Goal: Find specific page/section: Find specific page/section

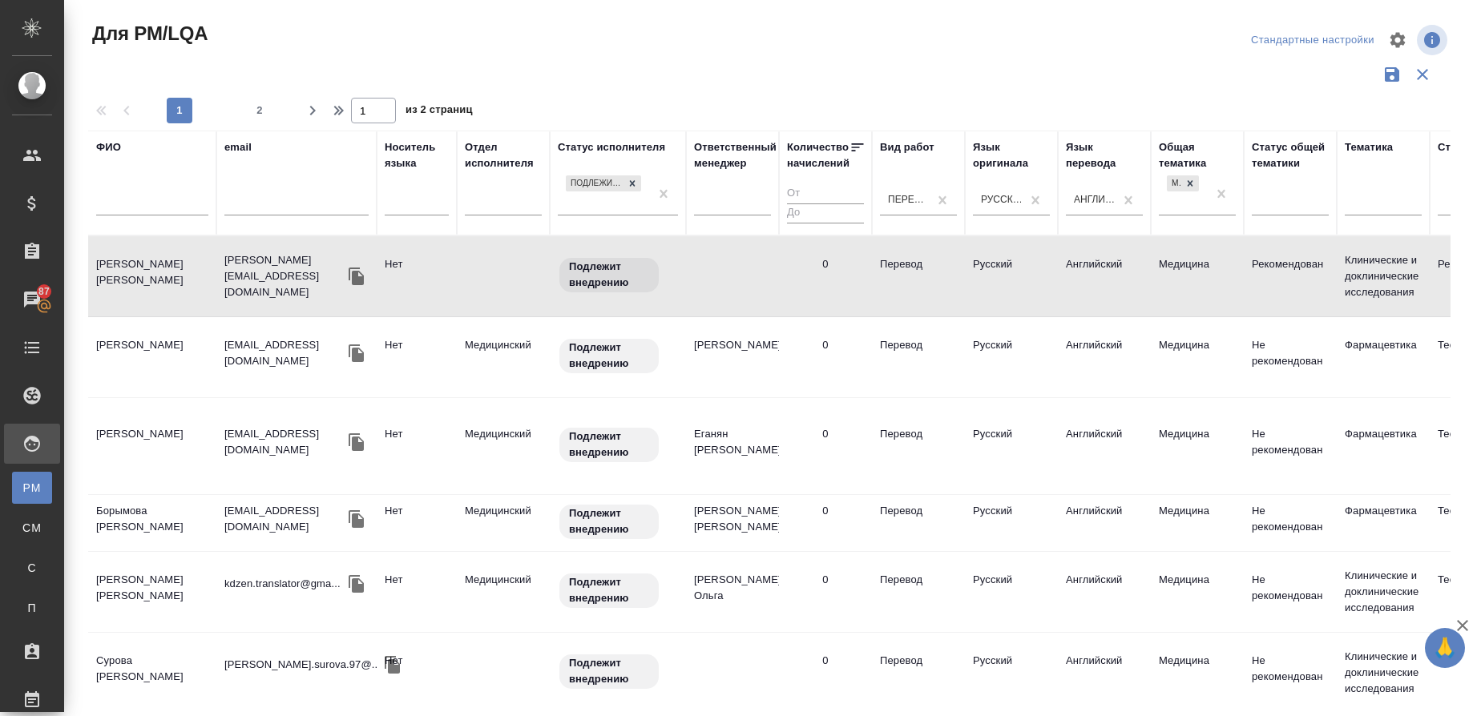
click at [152, 193] on div at bounding box center [152, 207] width 112 height 39
click at [148, 208] on input "text" at bounding box center [152, 206] width 112 height 20
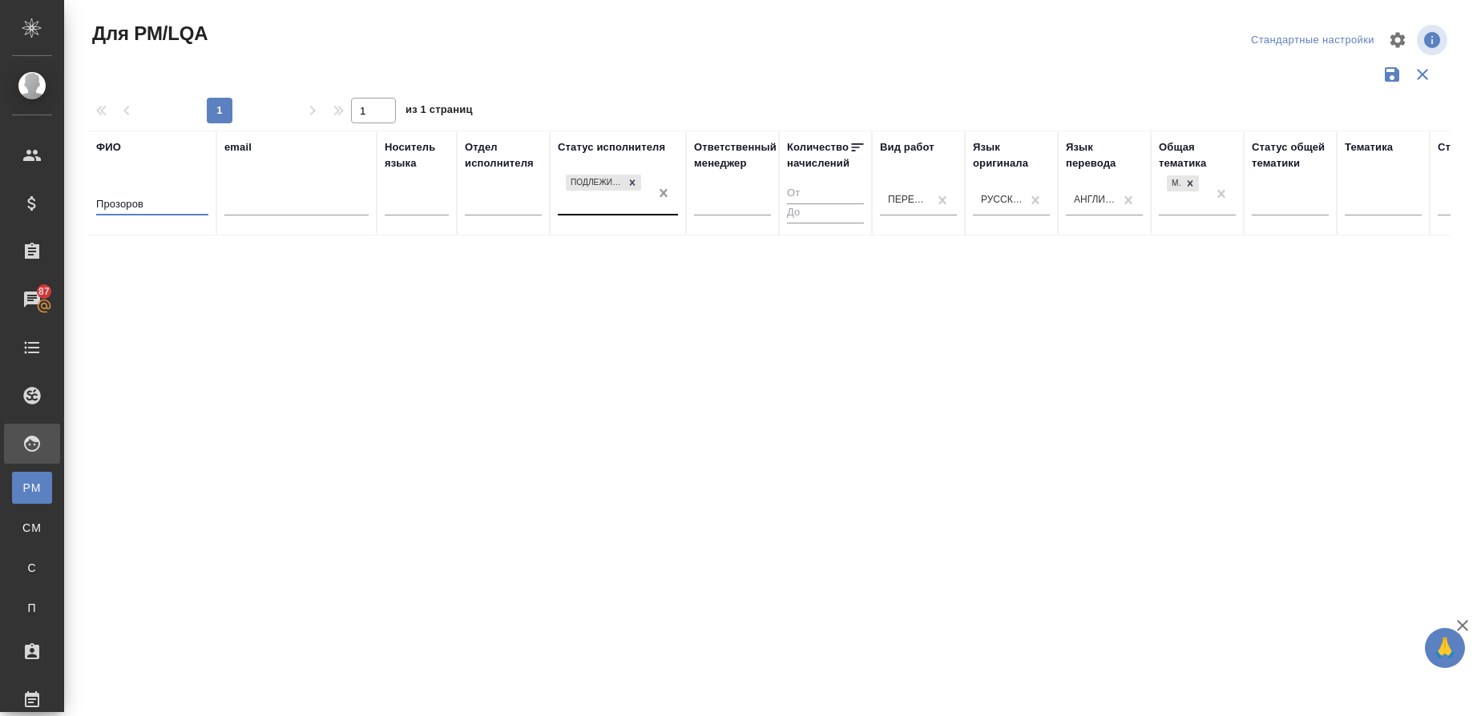
type input "Прозоров"
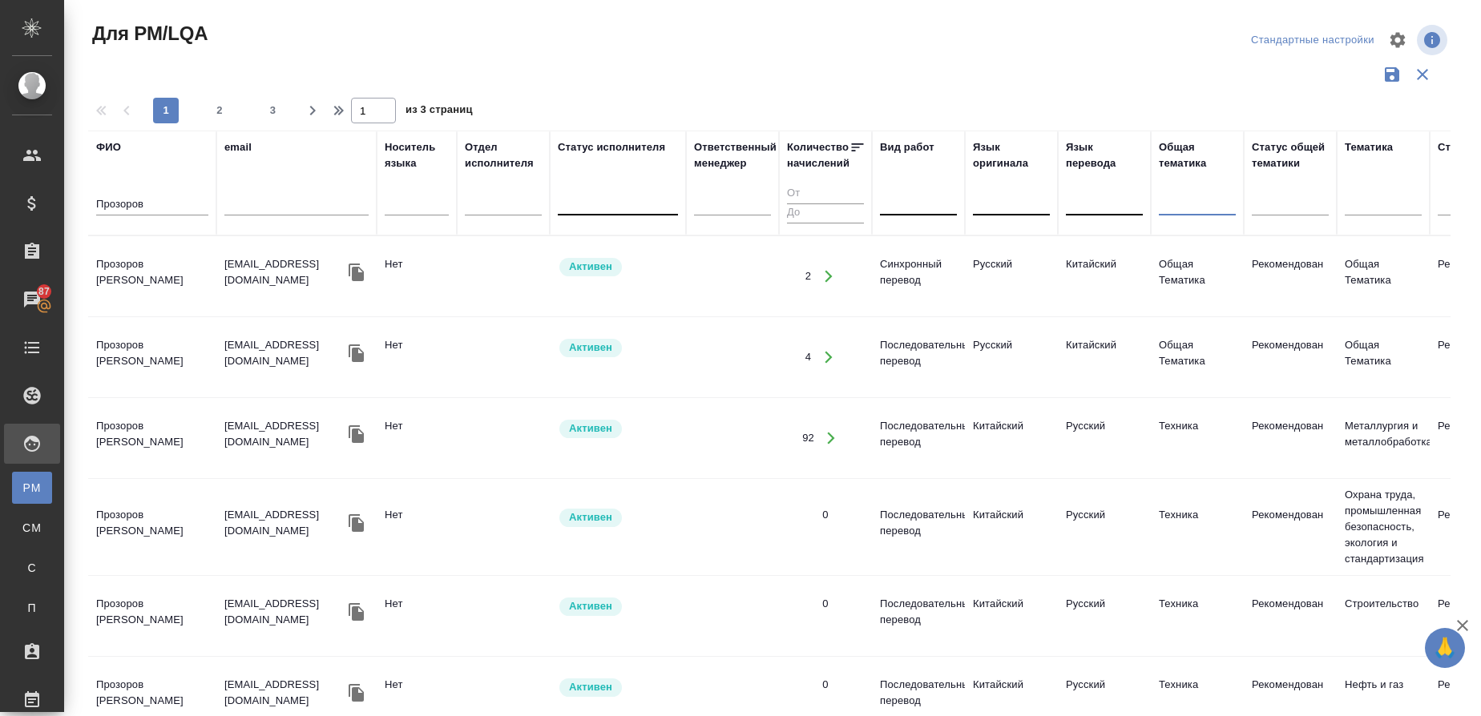
click at [184, 266] on td "Прозоров [PERSON_NAME]" at bounding box center [152, 276] width 128 height 56
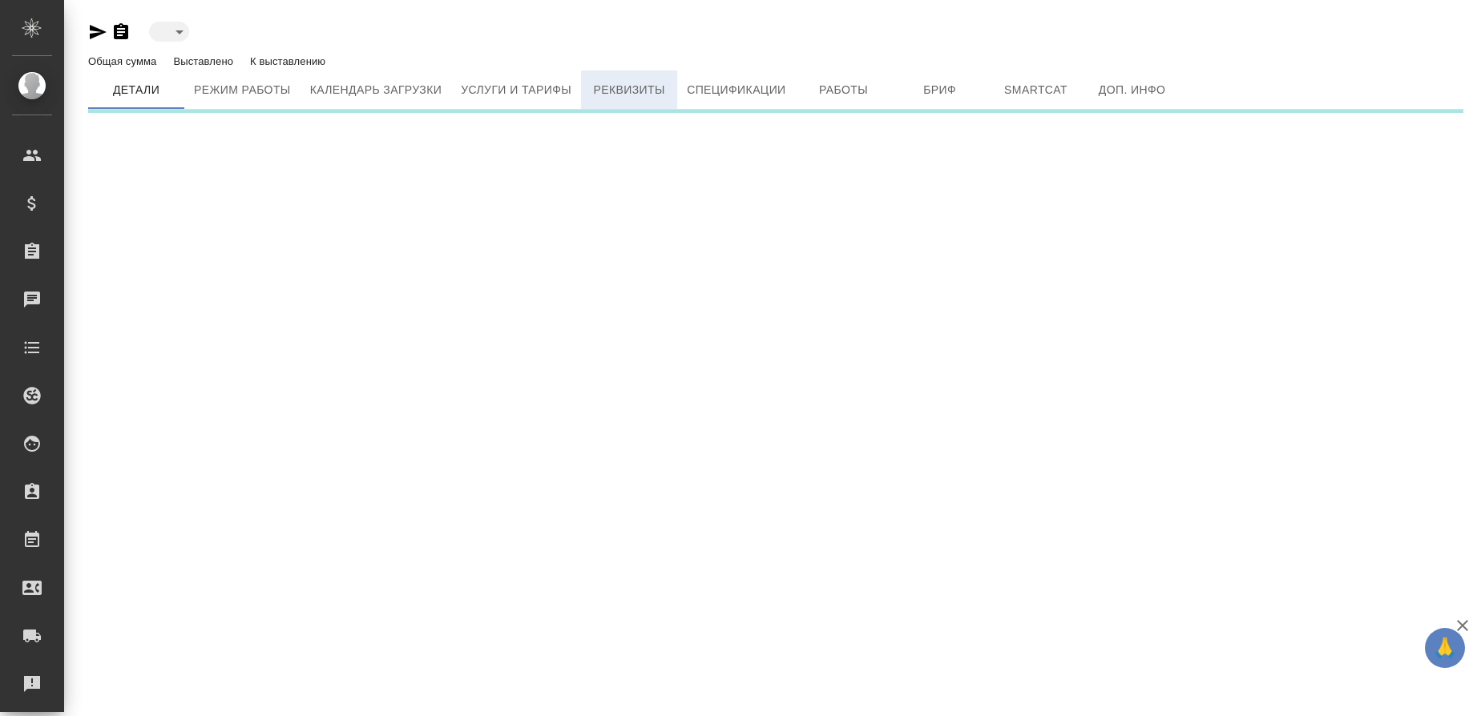
type input "active"
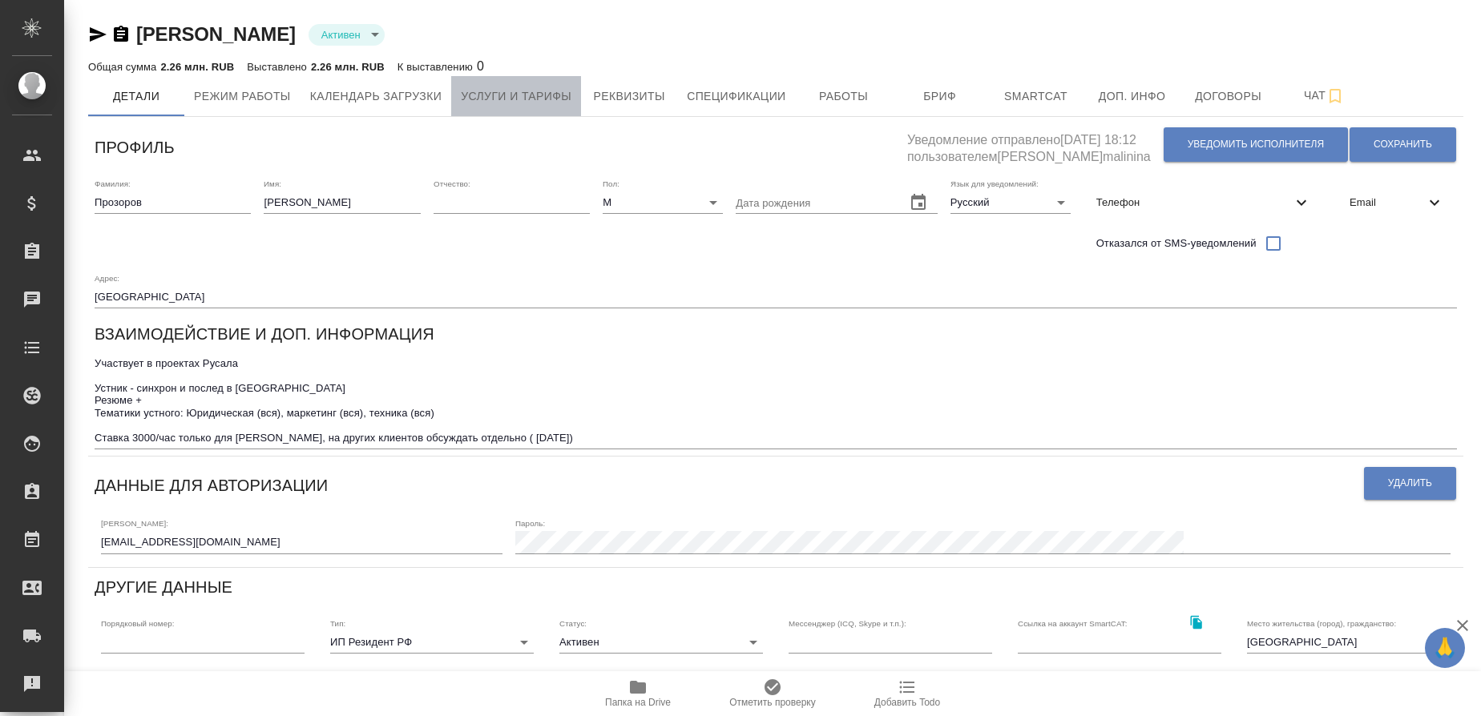
click at [563, 91] on span "Услуги и тарифы" at bounding box center [516, 97] width 111 height 20
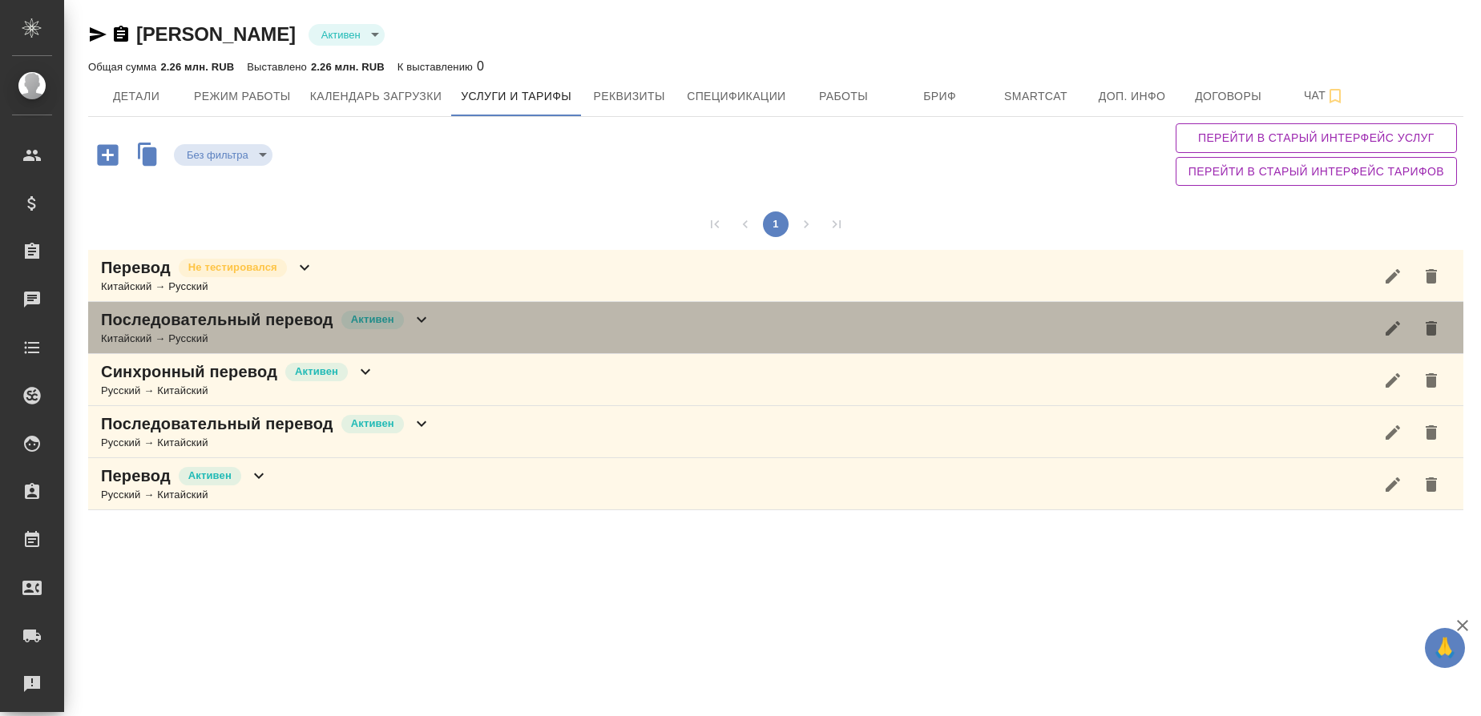
click at [200, 321] on p "Последовательный перевод" at bounding box center [217, 320] width 232 height 22
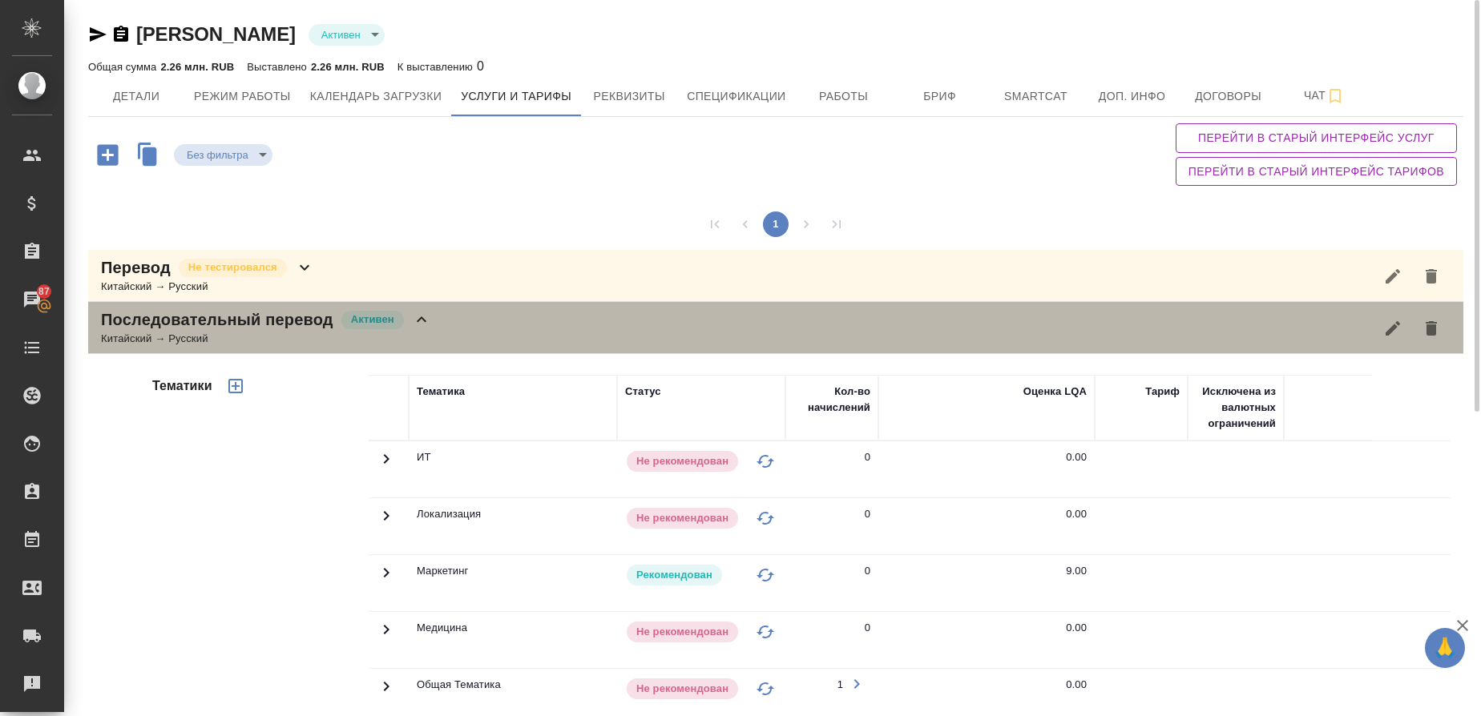
click at [245, 326] on p "Последовательный перевод" at bounding box center [217, 320] width 232 height 22
